Goal: Use online tool/utility: Utilize a website feature to perform a specific function

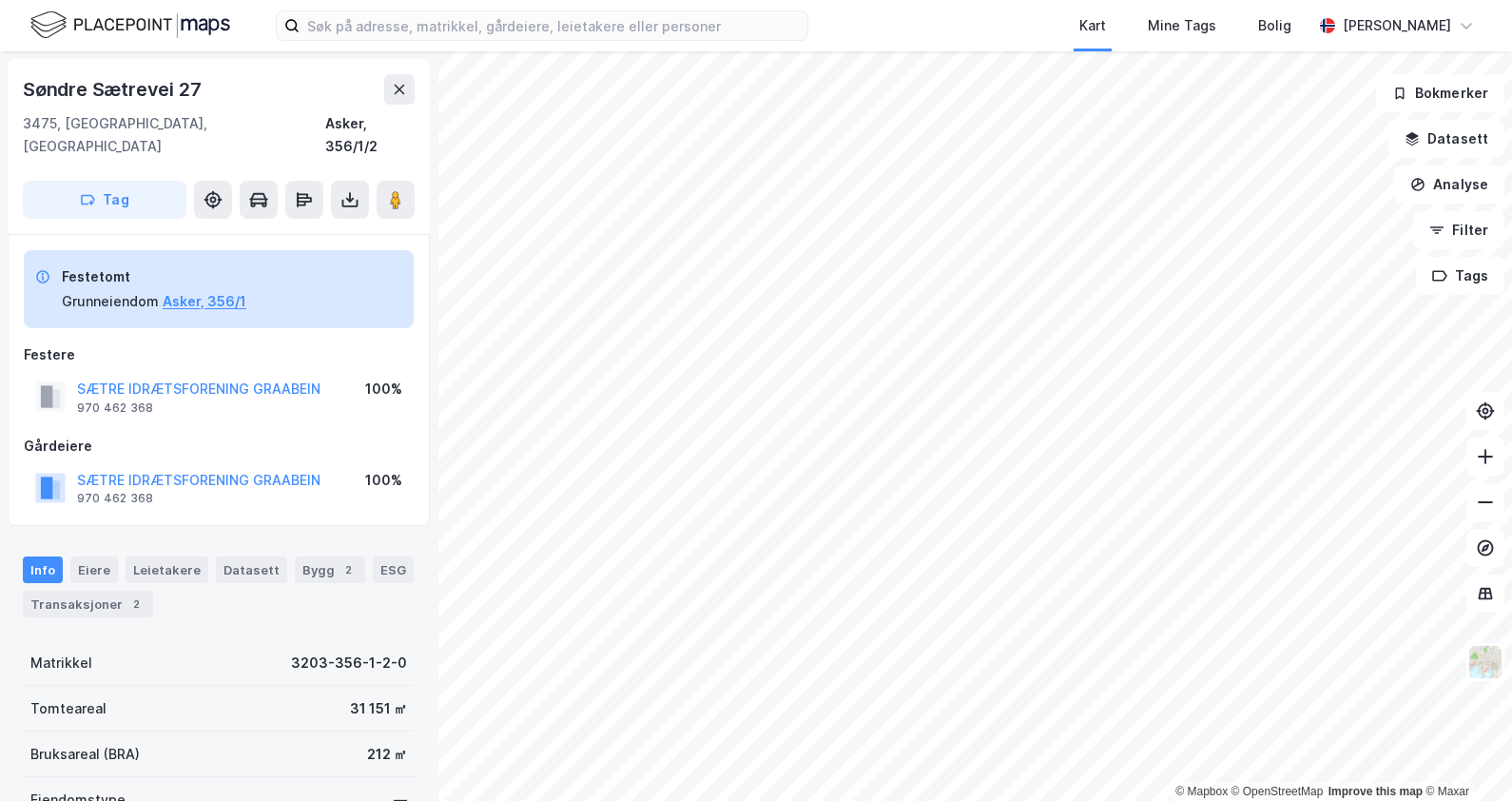
click at [1511, 373] on html "Kart Mine Tags [PERSON_NAME] © Mapbox © OpenStreetMap Improve this map © [PERSO…" at bounding box center [756, 400] width 1512 height 801
click at [1420, 135] on icon "button" at bounding box center [1411, 139] width 15 height 15
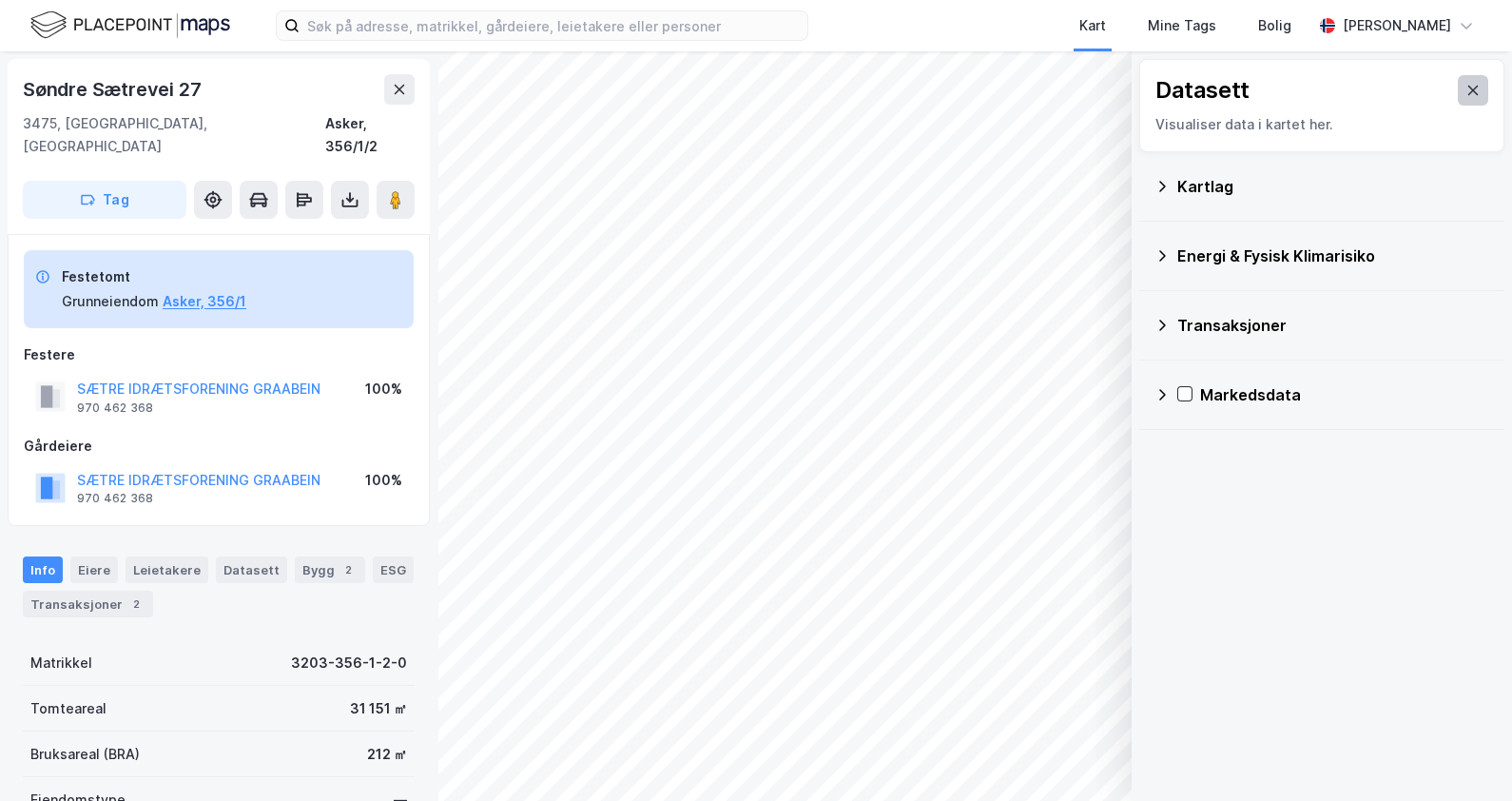
click at [1468, 88] on icon at bounding box center [1473, 90] width 11 height 10
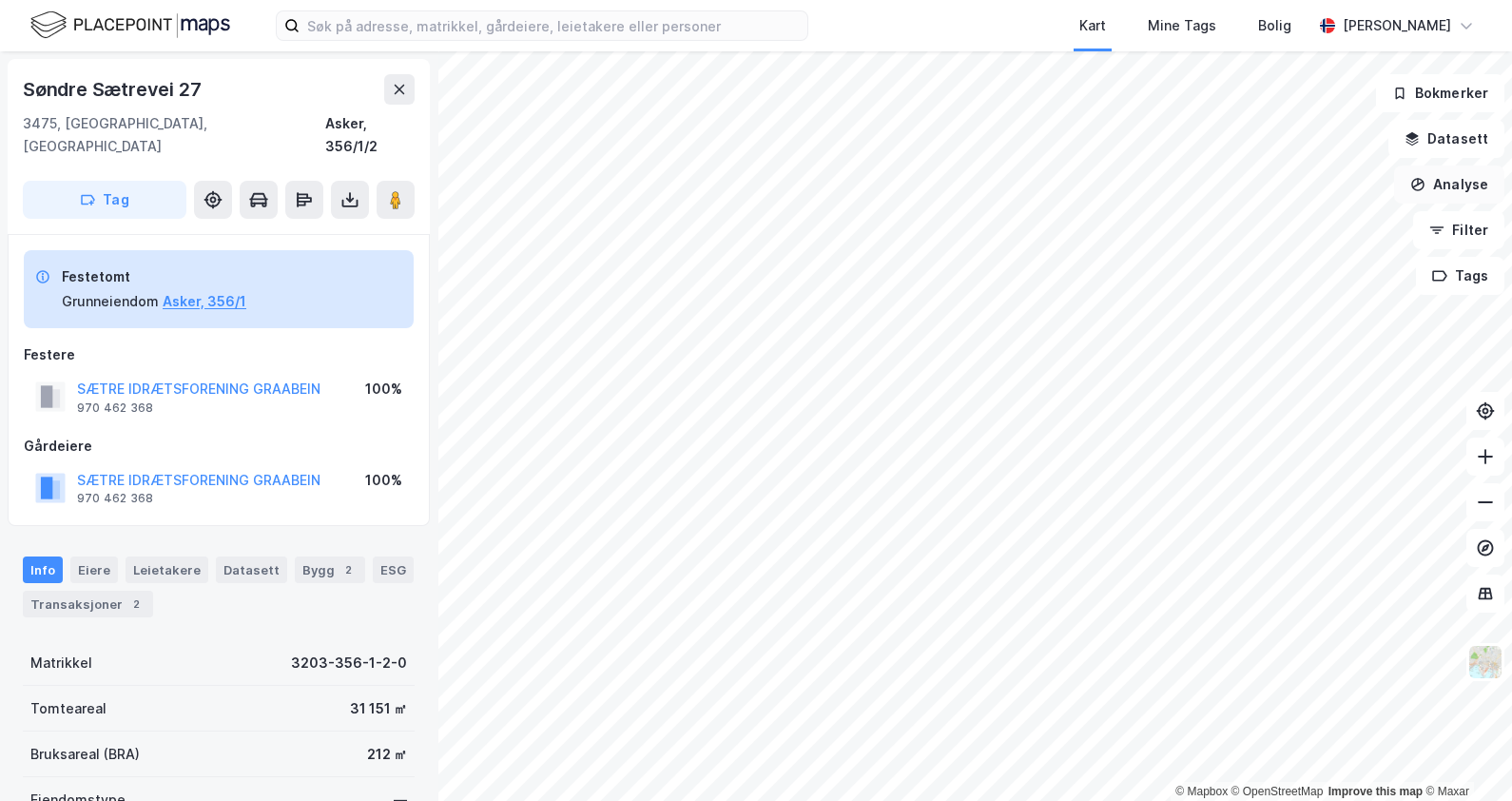
click at [1452, 183] on button "Analyse" at bounding box center [1449, 184] width 110 height 38
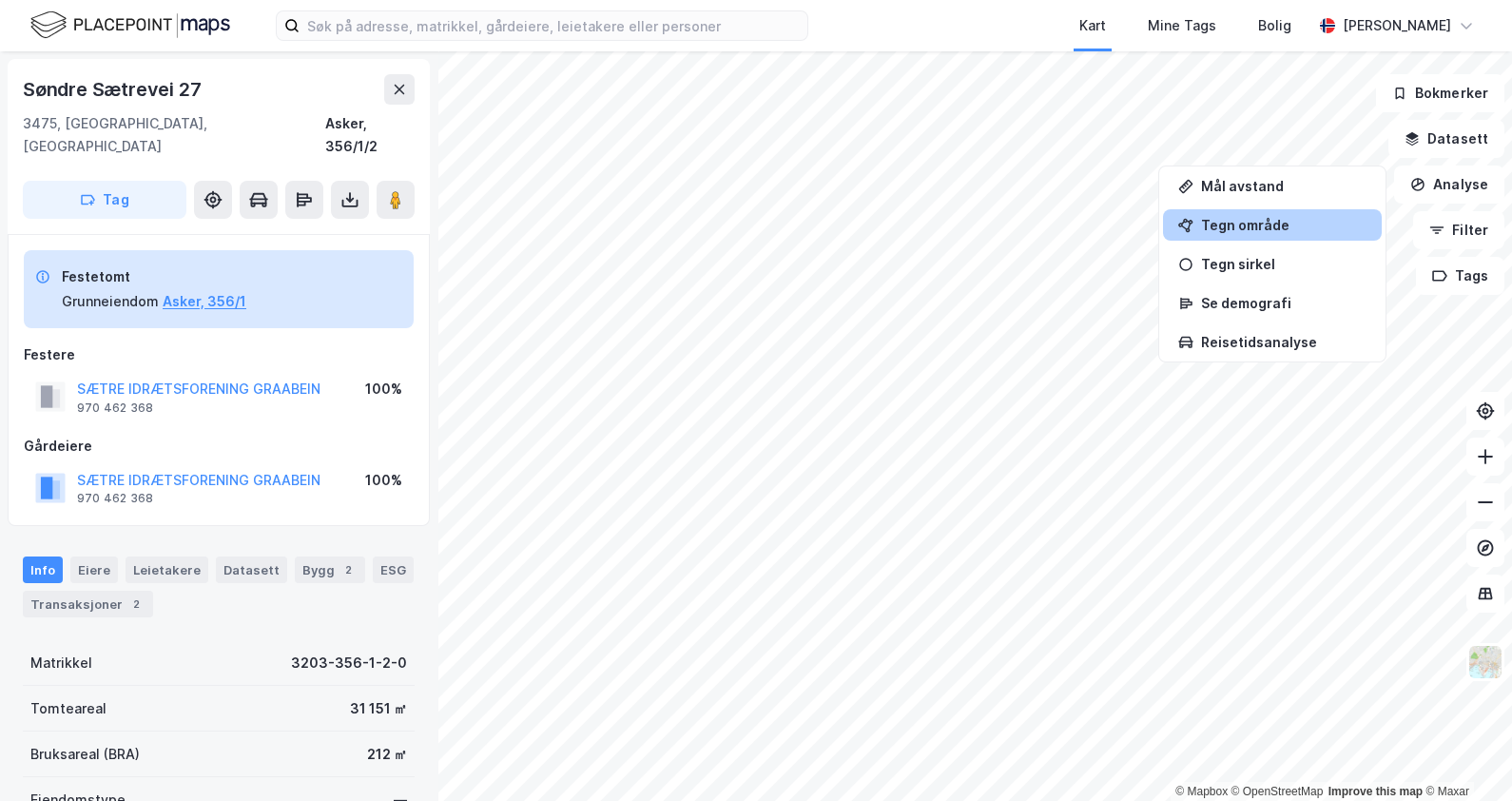
click at [1251, 223] on div "Tegn område" at bounding box center [1283, 225] width 165 height 16
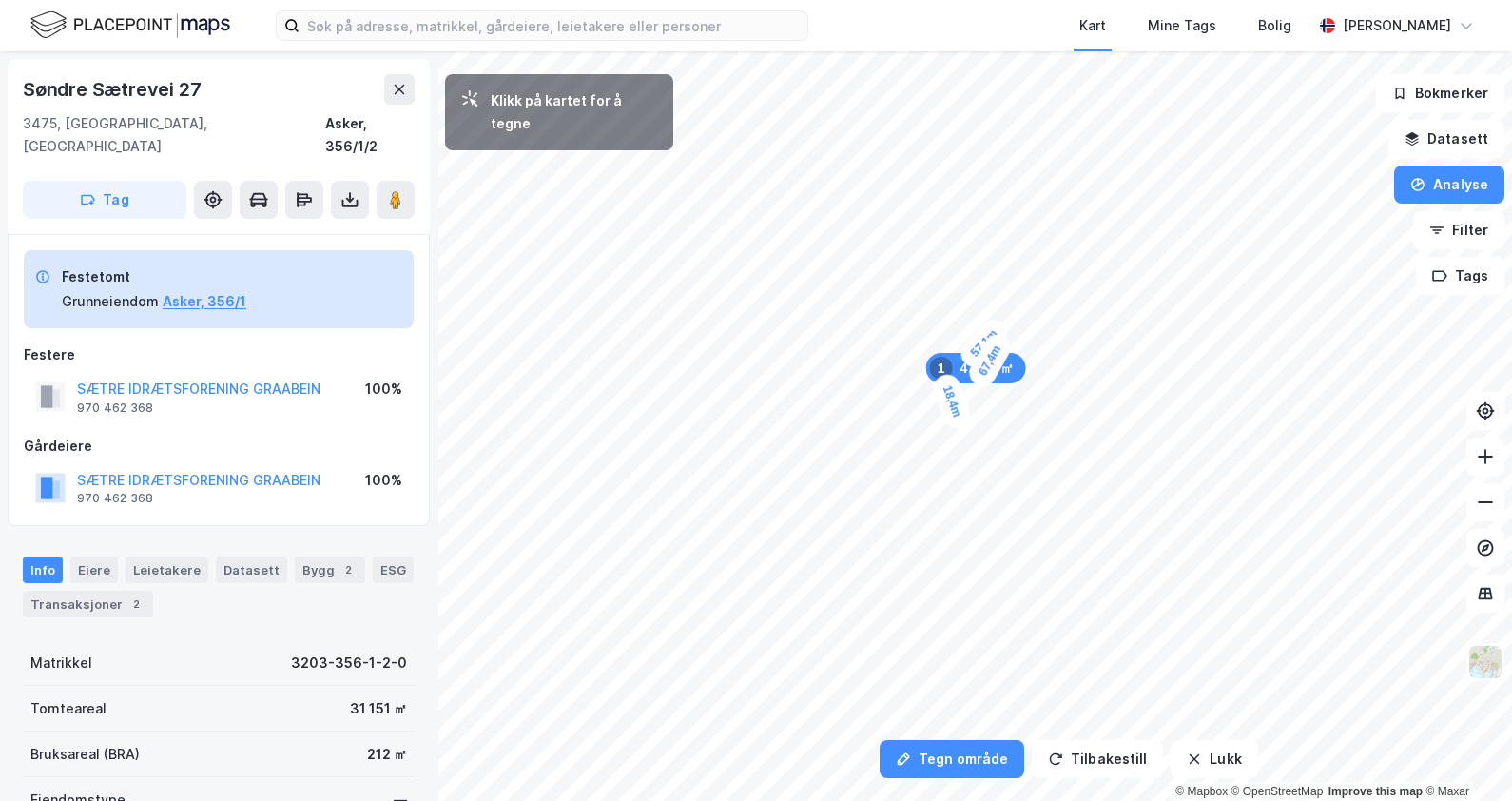
click at [960, 420] on div "18,4m" at bounding box center [952, 402] width 44 height 61
click at [1236, 476] on div "27,6m" at bounding box center [1247, 501] width 46 height 61
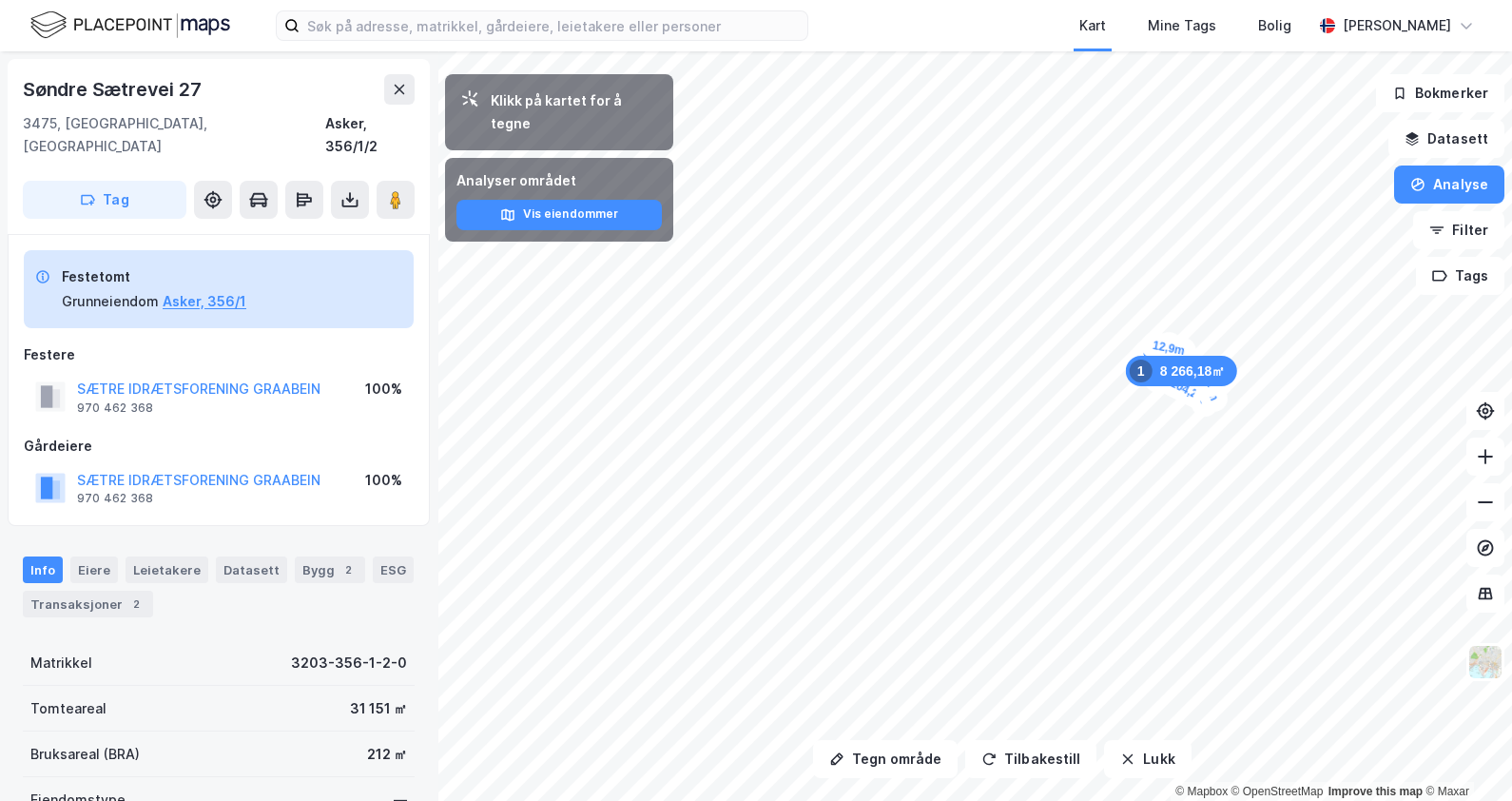
drag, startPoint x: 1184, startPoint y: 409, endPoint x: 1176, endPoint y: 395, distance: 16.1
click at [672, 74] on div "Tegn område Tilbakestill Lukk Klikk på kartet for å tegne Analyser området Vis …" at bounding box center [756, 426] width 1512 height 750
click at [1483, 455] on div "Tegn område Tilbakestill Lukk Klikk på kartet for å tegne Analyser området Vis …" at bounding box center [756, 426] width 1512 height 750
click at [1441, 192] on button "Analyse" at bounding box center [1449, 184] width 110 height 38
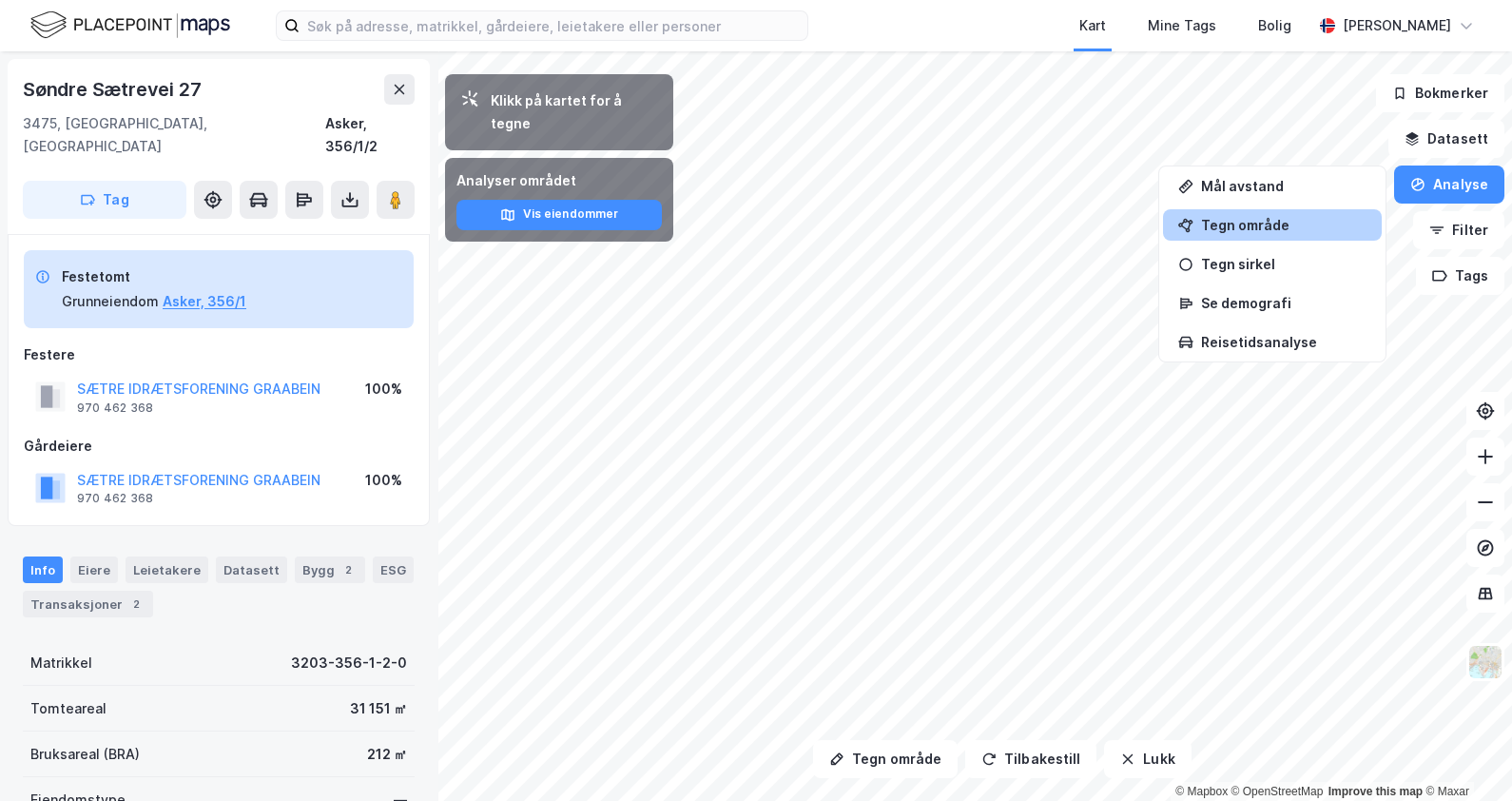
click at [1227, 221] on div "Tegn område" at bounding box center [1283, 225] width 165 height 16
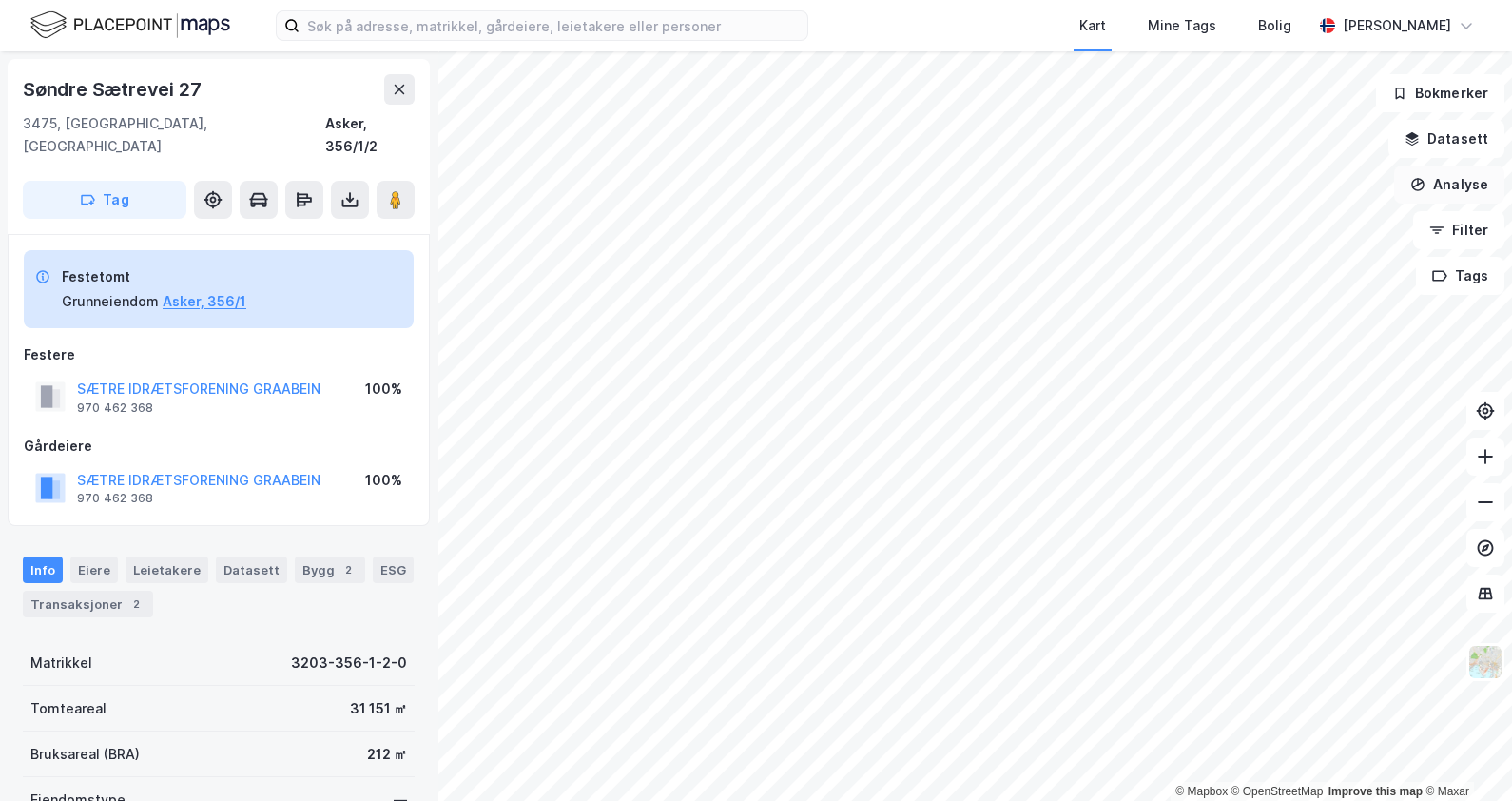
click at [1443, 181] on button "Analyse" at bounding box center [1449, 184] width 110 height 38
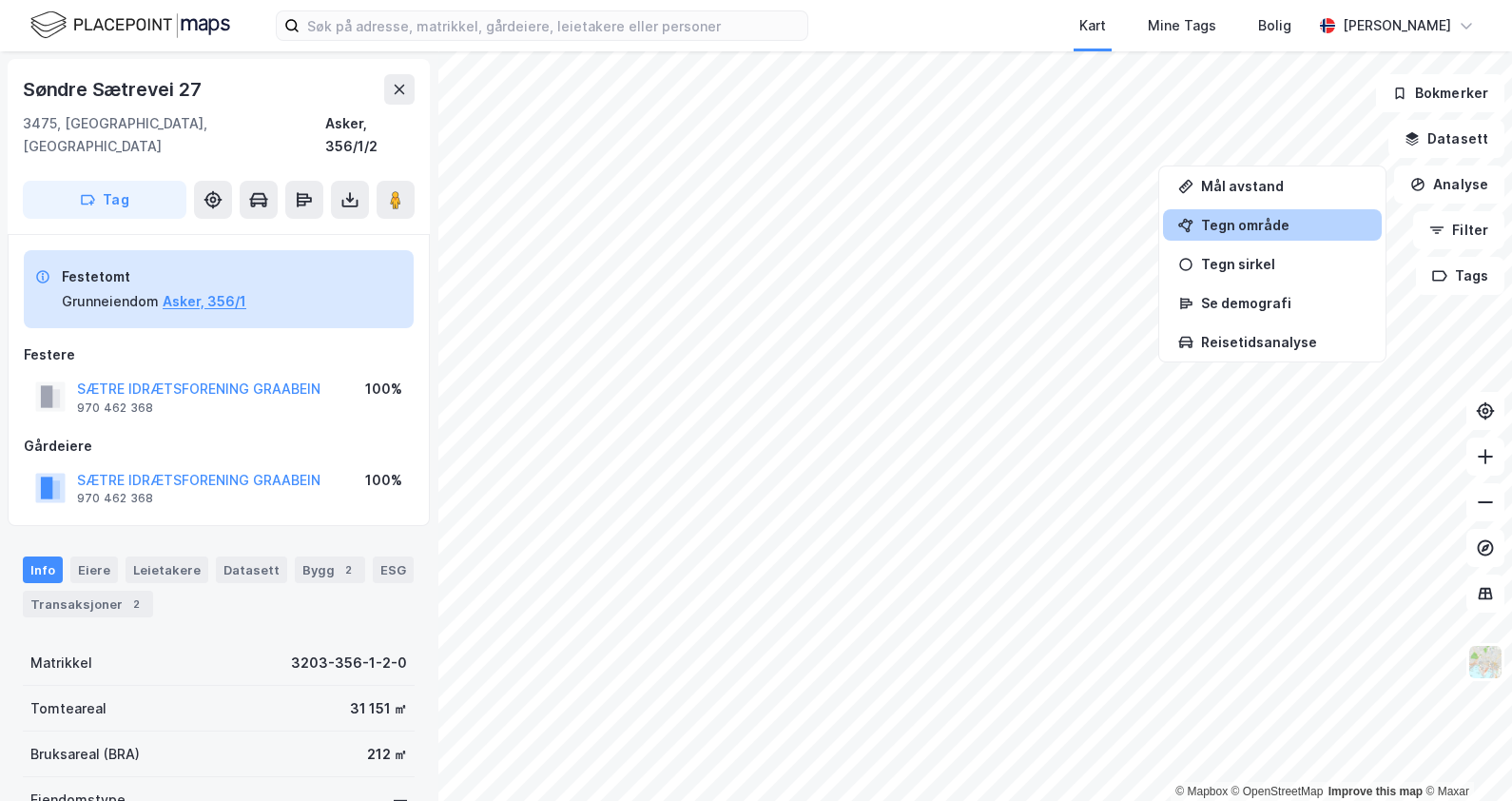
click at [1261, 221] on div "Tegn område" at bounding box center [1283, 225] width 165 height 16
